Goal: Task Accomplishment & Management: Use online tool/utility

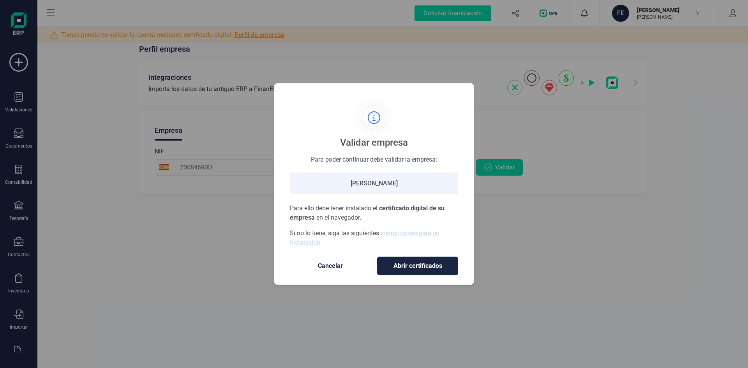
click at [337, 263] on span "Cancelar" at bounding box center [329, 265] width 65 height 9
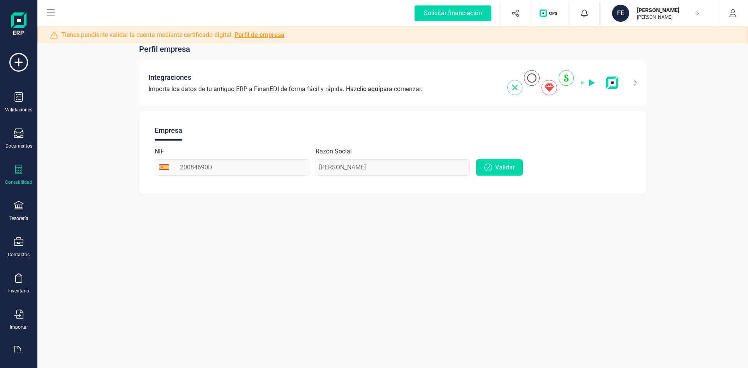
click at [23, 177] on div "Contabilidad" at bounding box center [18, 175] width 31 height 21
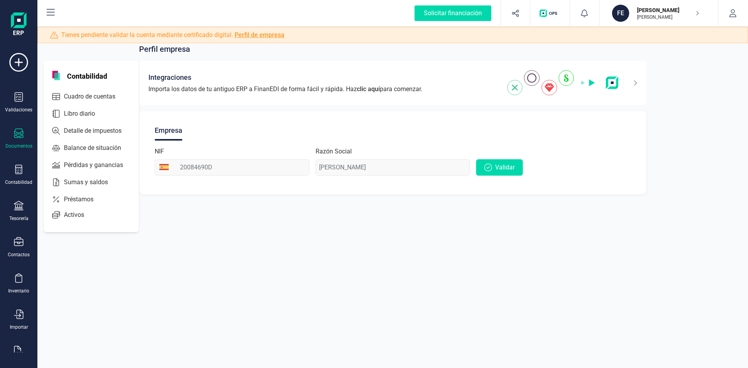
click at [16, 137] on icon at bounding box center [18, 132] width 9 height 9
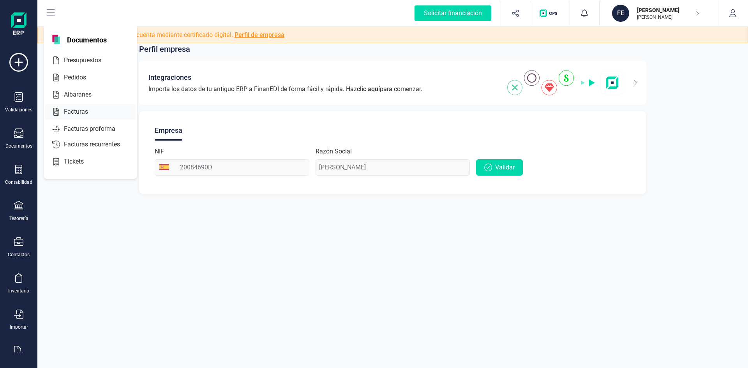
click at [64, 108] on span "Facturas" at bounding box center [81, 111] width 41 height 9
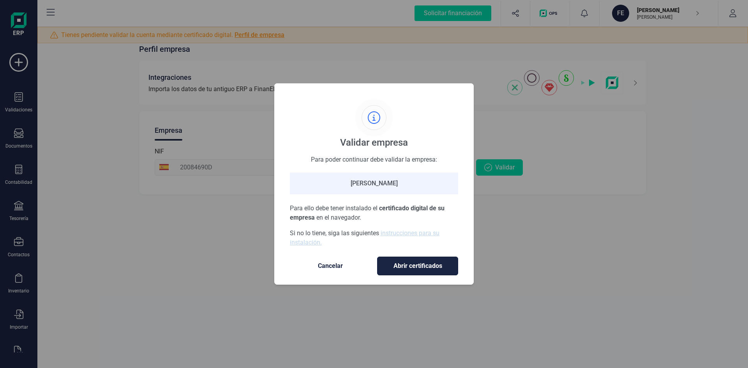
click at [407, 269] on span "Abrir certificados" at bounding box center [417, 265] width 65 height 9
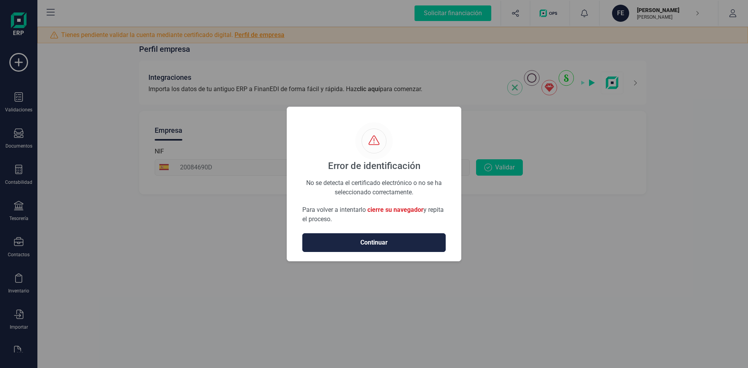
click at [407, 243] on span "Continuar" at bounding box center [373, 242] width 127 height 9
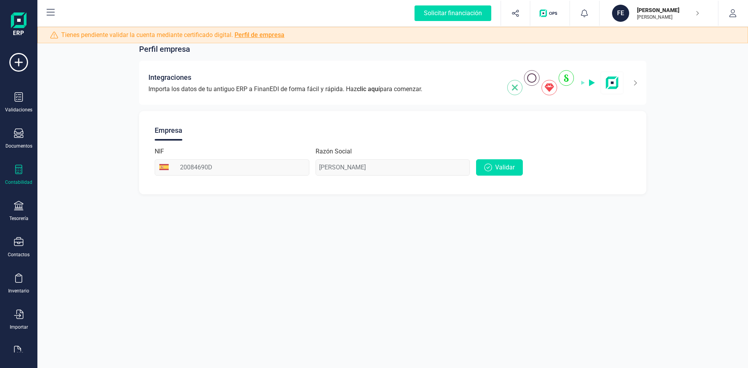
click at [20, 170] on icon at bounding box center [18, 169] width 9 height 9
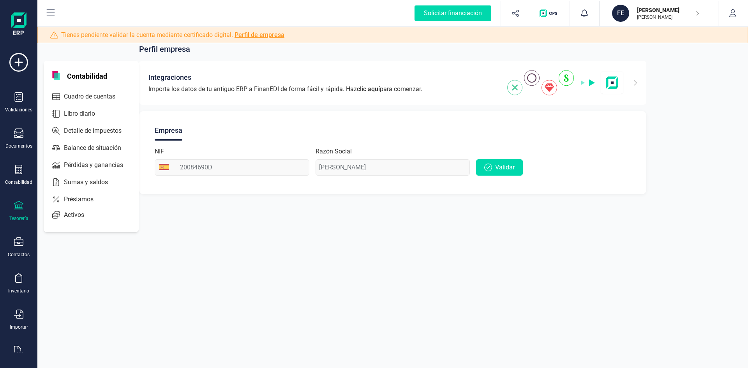
click at [21, 216] on div "Tesorería" at bounding box center [18, 218] width 19 height 6
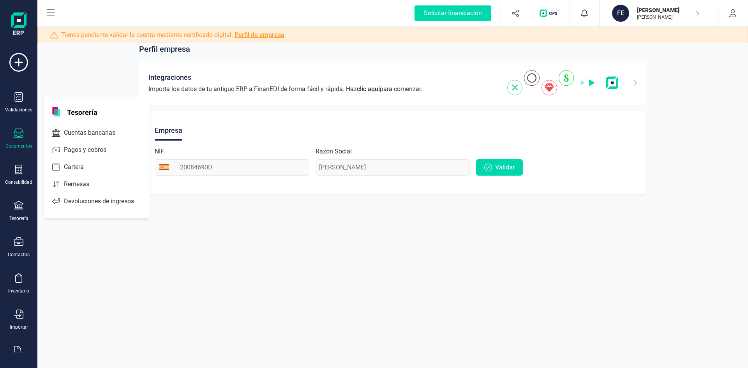
click at [21, 136] on icon at bounding box center [18, 132] width 9 height 9
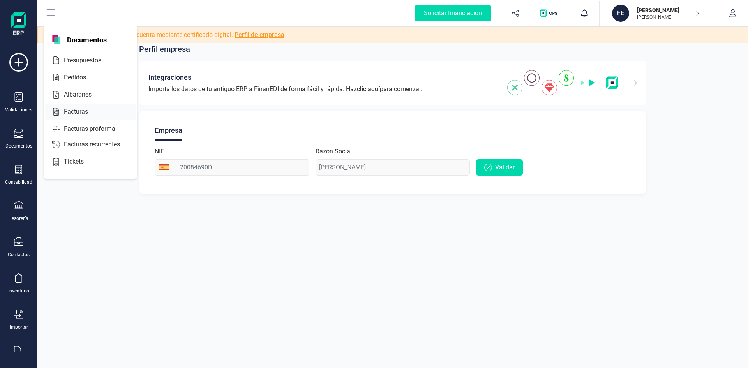
click at [99, 113] on div at bounding box center [95, 111] width 14 height 9
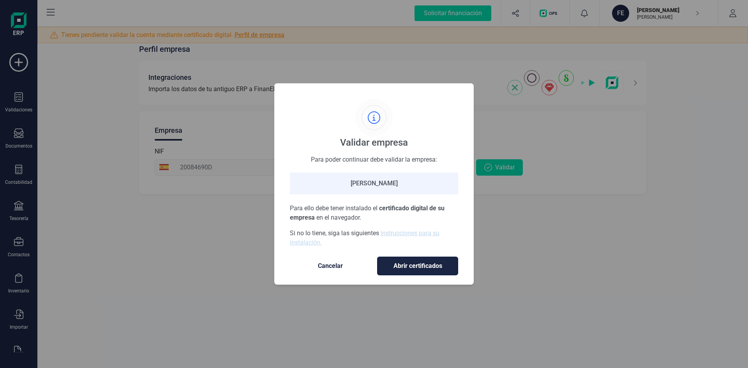
click at [407, 261] on button "Abrir certificados" at bounding box center [417, 266] width 81 height 19
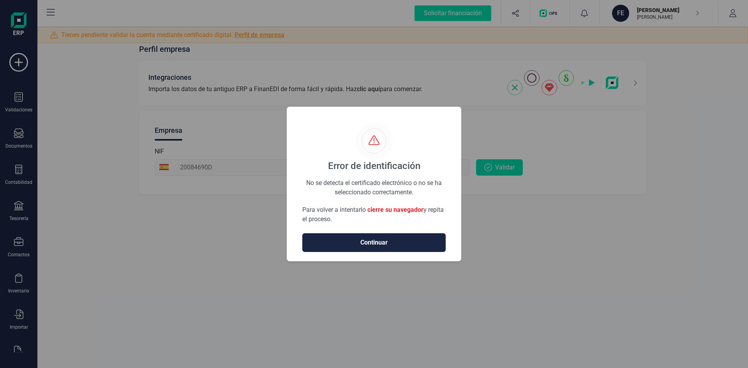
click at [389, 241] on span "Continuar" at bounding box center [373, 242] width 127 height 9
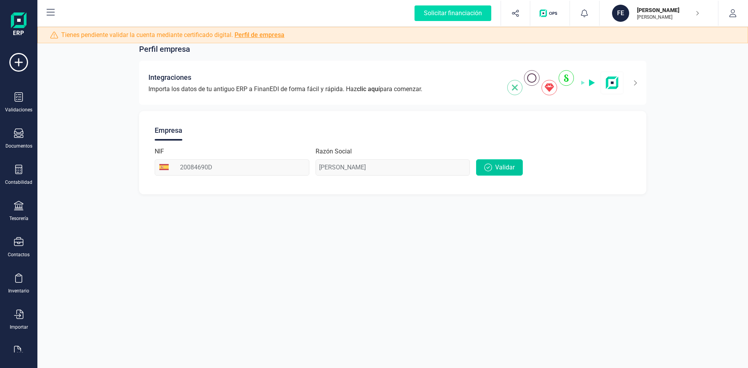
click at [507, 162] on button "Validar" at bounding box center [499, 167] width 47 height 16
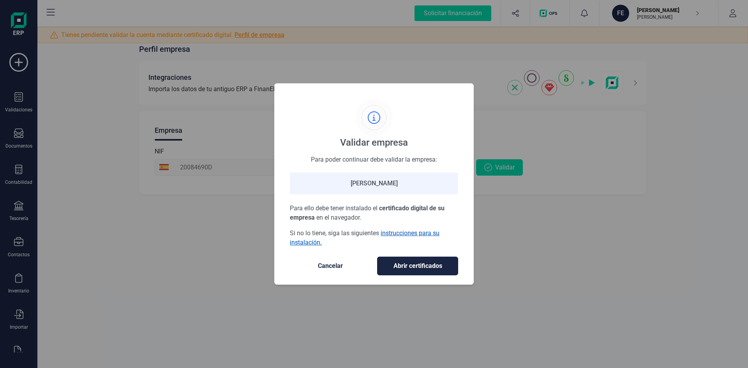
click at [418, 232] on link "instrucciones para su instalación." at bounding box center [365, 237] width 150 height 17
click at [329, 265] on span "Cancelar" at bounding box center [329, 265] width 65 height 9
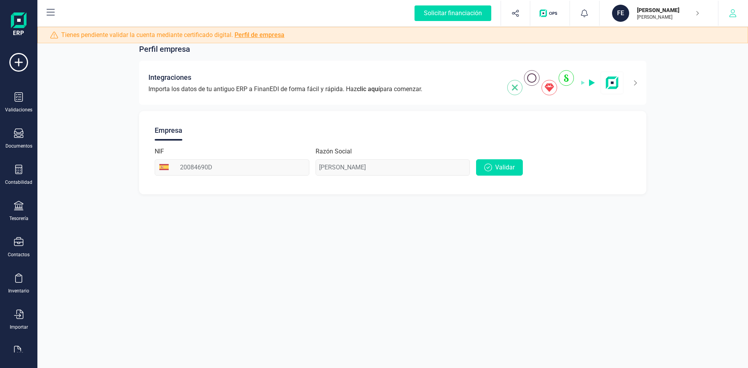
click at [736, 12] on icon "button" at bounding box center [733, 13] width 8 height 8
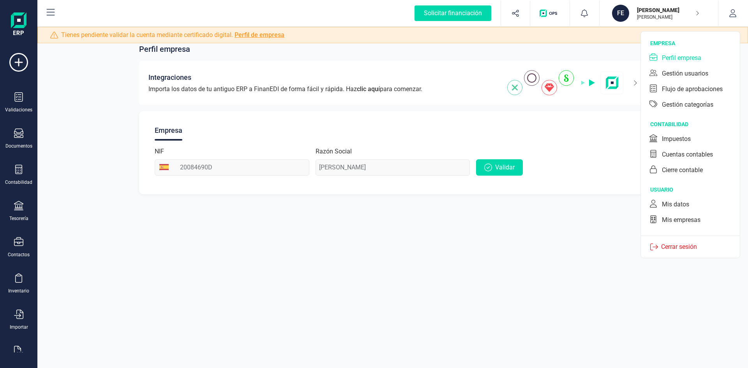
click at [680, 244] on p "Cerrar sesión" at bounding box center [679, 246] width 42 height 9
